Goal: Navigation & Orientation: Find specific page/section

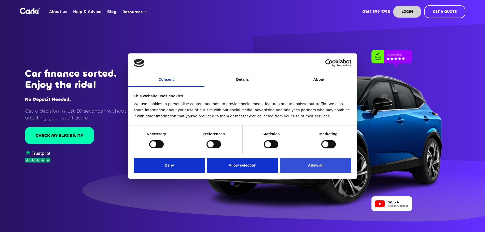
click at [312, 168] on button "Allow all" at bounding box center [315, 165] width 71 height 15
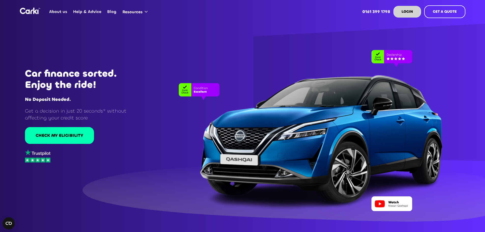
click at [60, 9] on link "About us" at bounding box center [58, 12] width 24 height 20
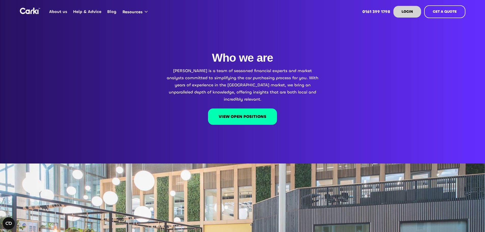
click at [28, 13] on img "home" at bounding box center [30, 11] width 20 height 6
